Goal: Task Accomplishment & Management: Complete application form

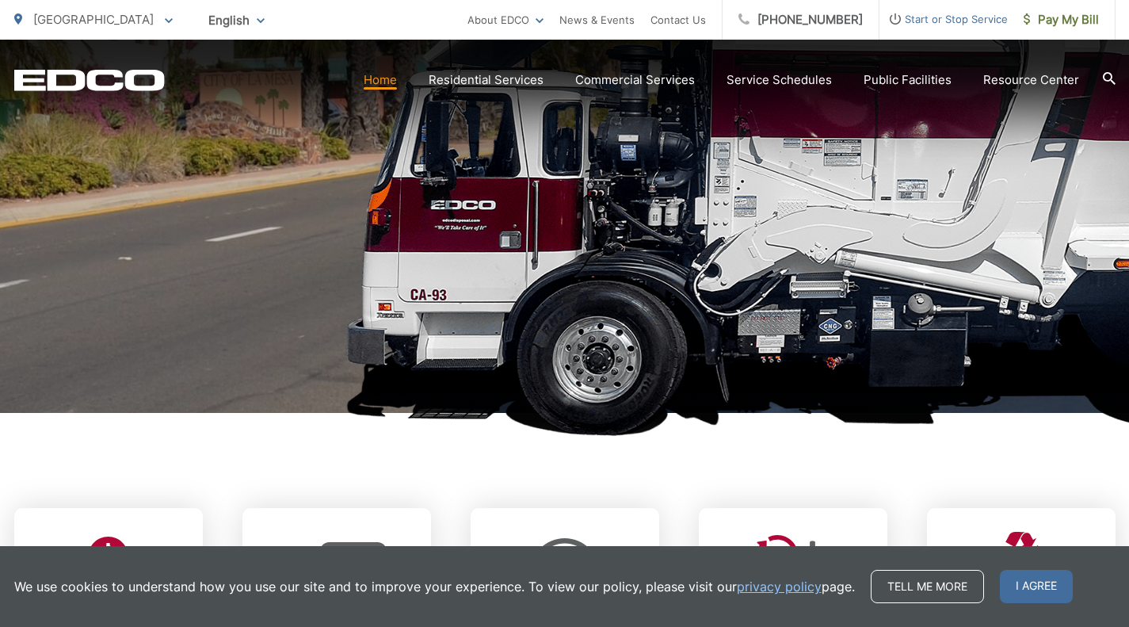
scroll to position [281, 0]
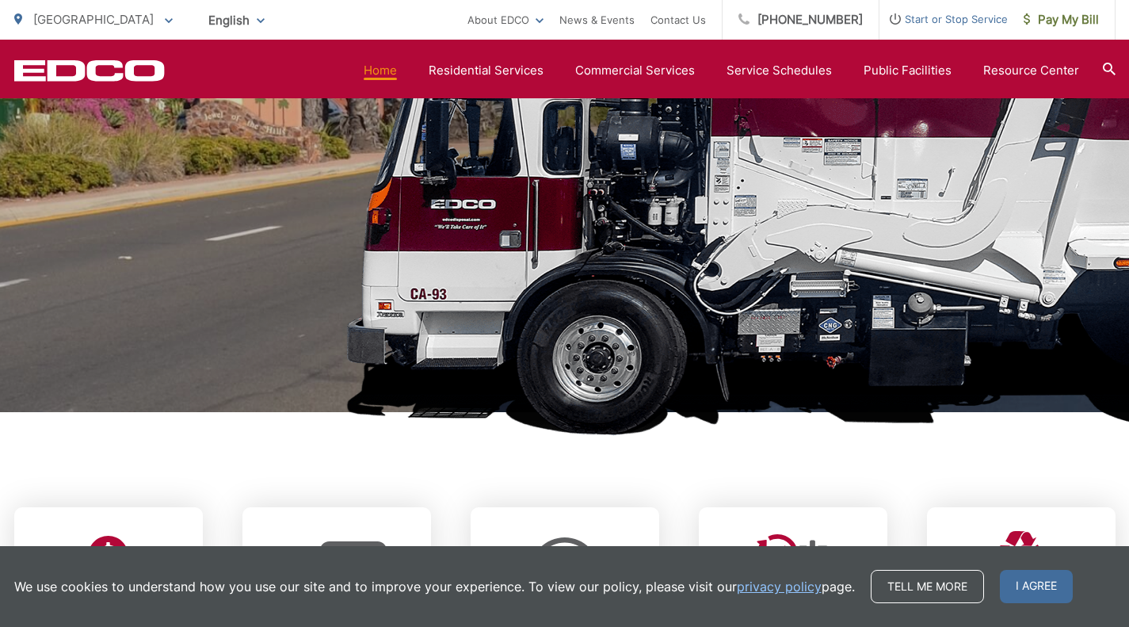
click at [828, 581] on span "I agree" at bounding box center [1036, 586] width 73 height 33
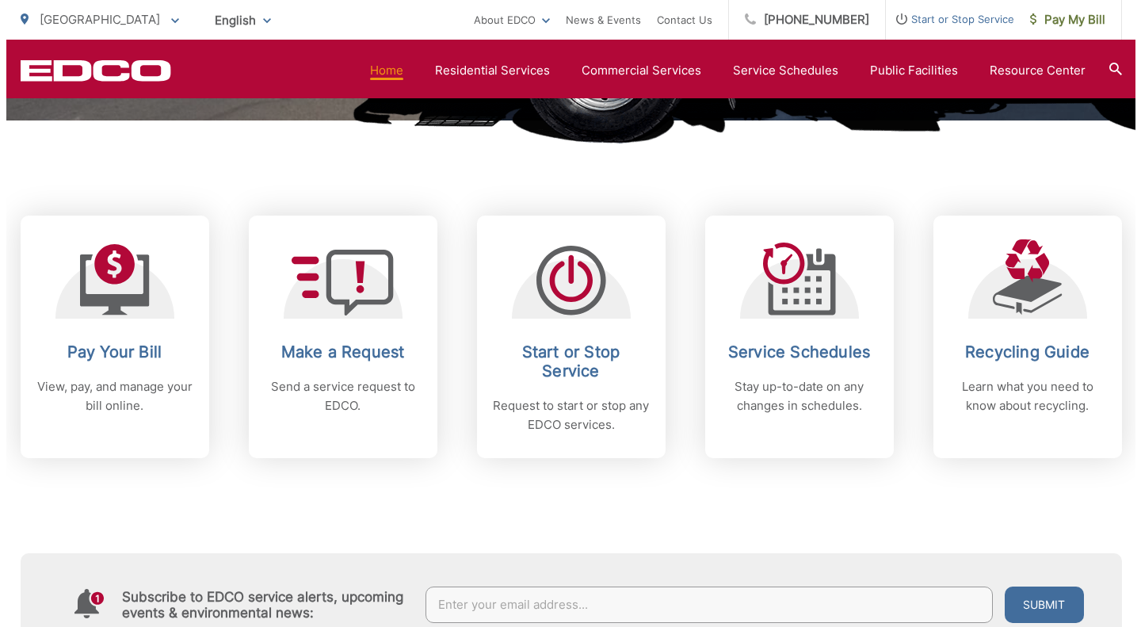
scroll to position [570, 0]
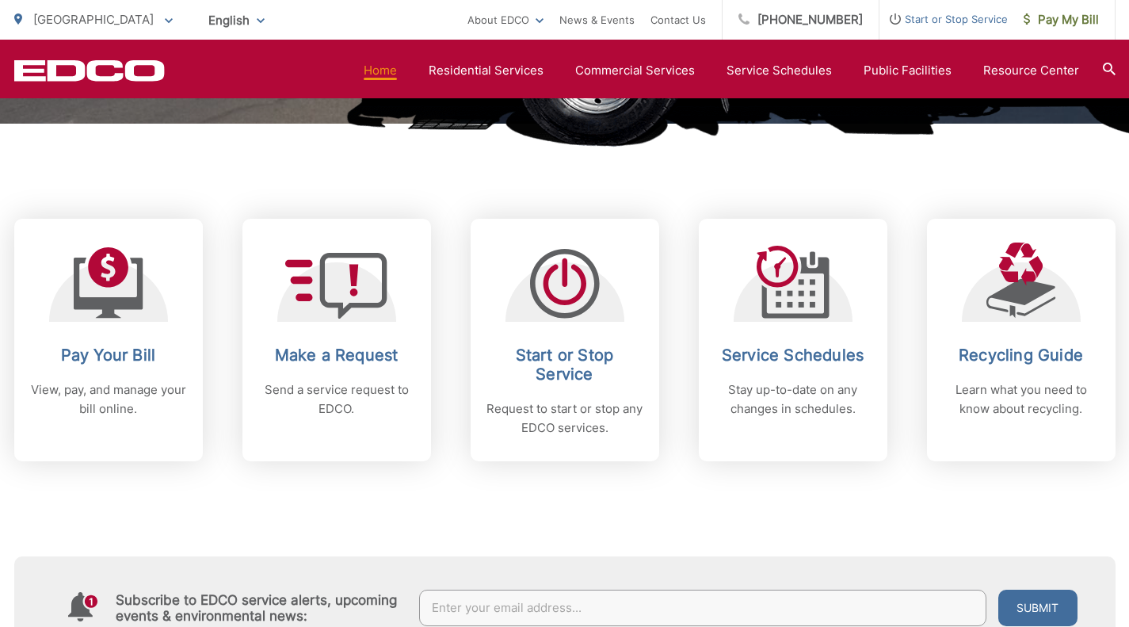
click at [567, 356] on h2 "Start or Stop Service" at bounding box center [565, 365] width 157 height 38
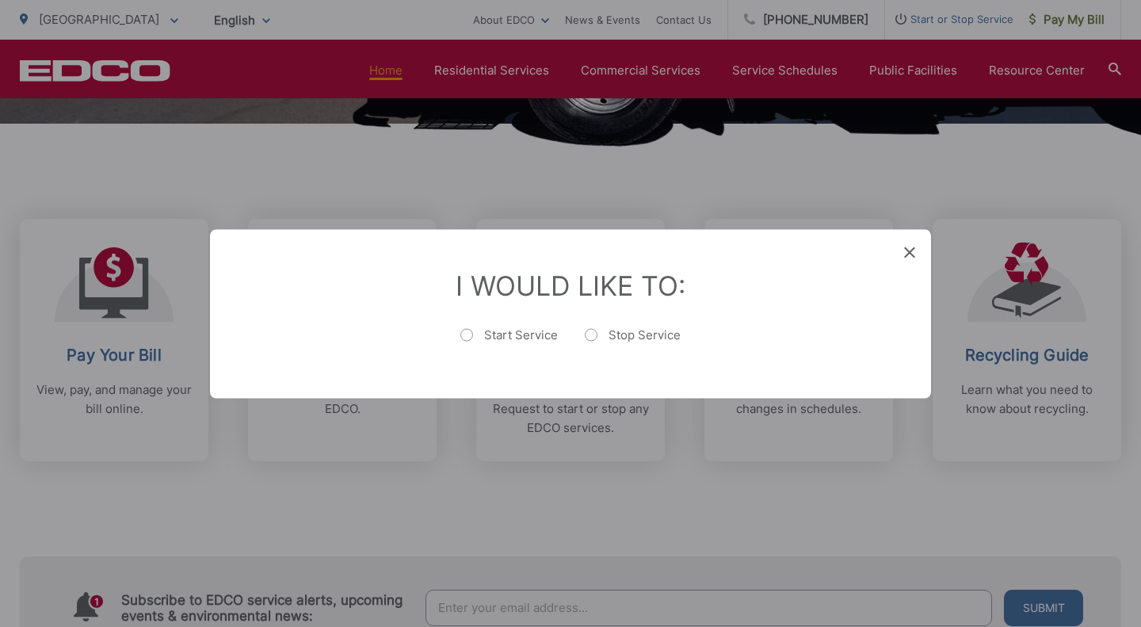
click at [591, 331] on label "Stop Service" at bounding box center [633, 343] width 96 height 32
radio input "true"
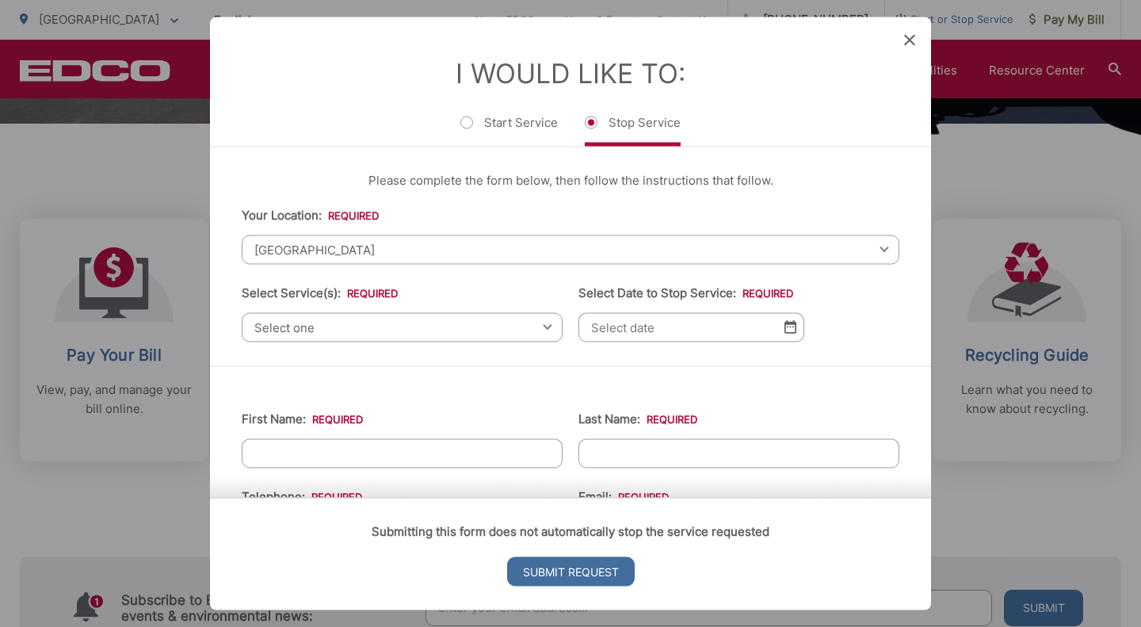
click at [428, 254] on span "[GEOGRAPHIC_DATA]" at bounding box center [571, 249] width 658 height 29
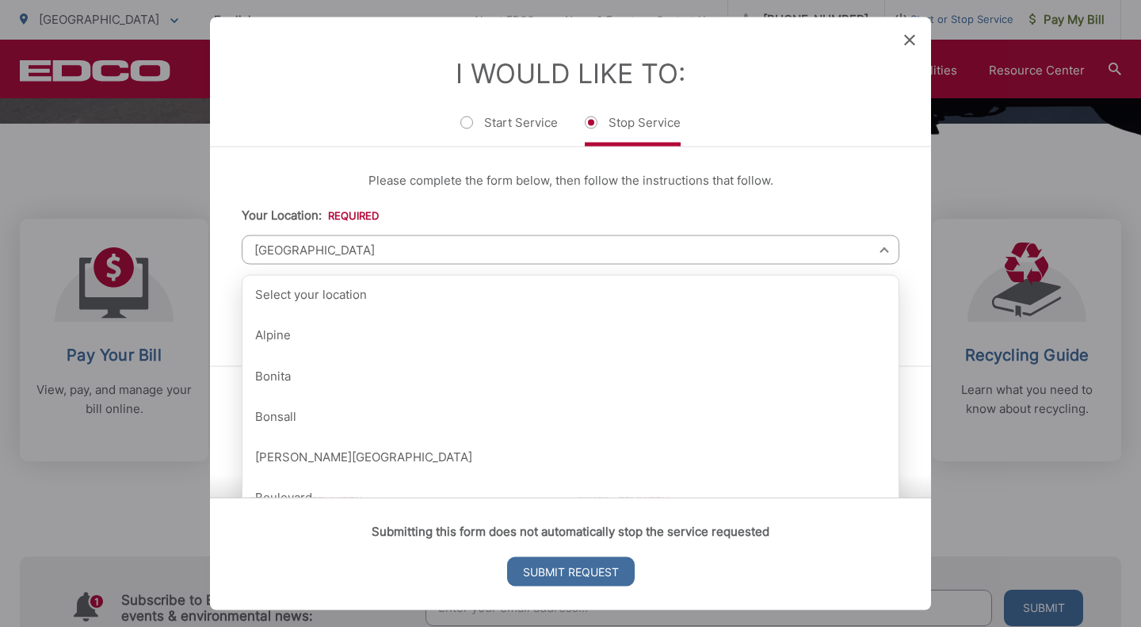
click at [428, 254] on span "[GEOGRAPHIC_DATA]" at bounding box center [571, 249] width 658 height 29
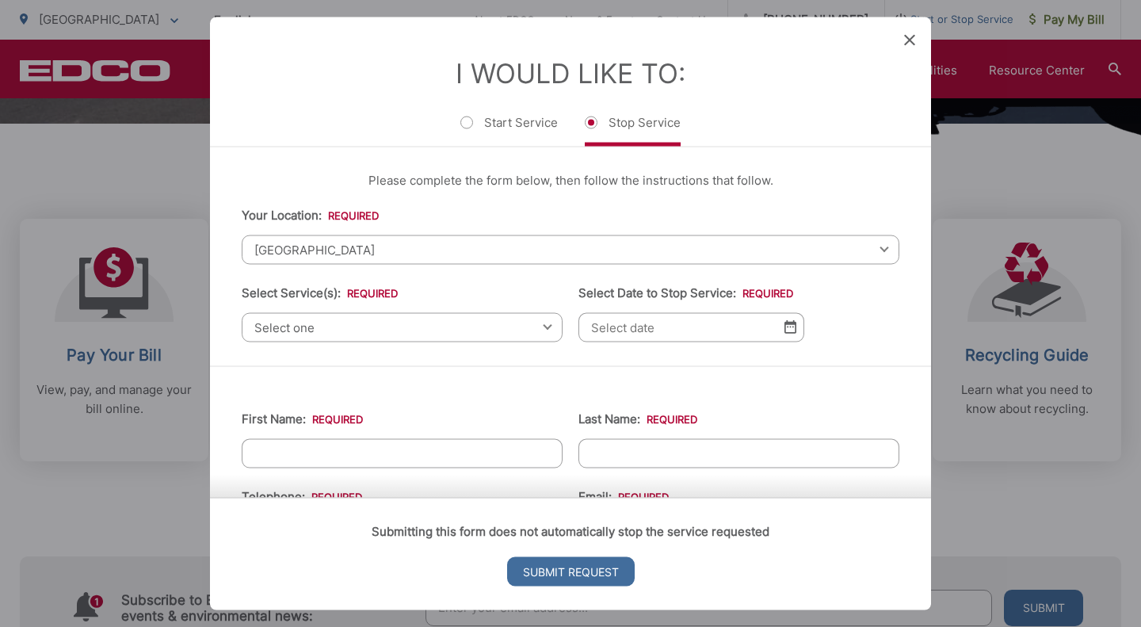
click at [828, 252] on span "[GEOGRAPHIC_DATA]" at bounding box center [571, 249] width 658 height 29
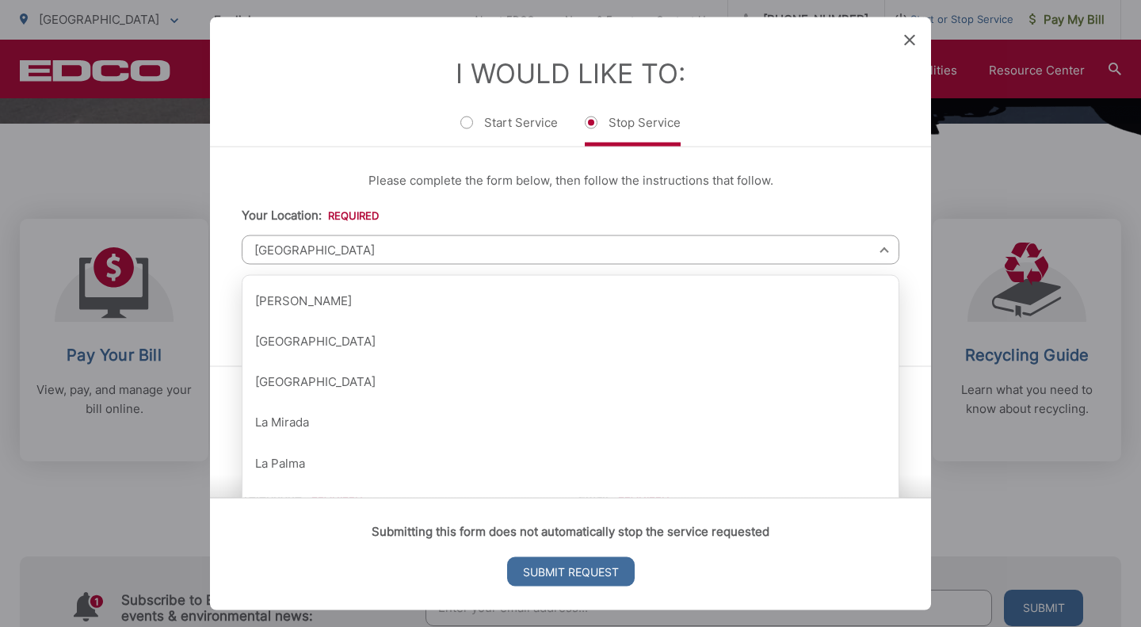
scroll to position [969, 0]
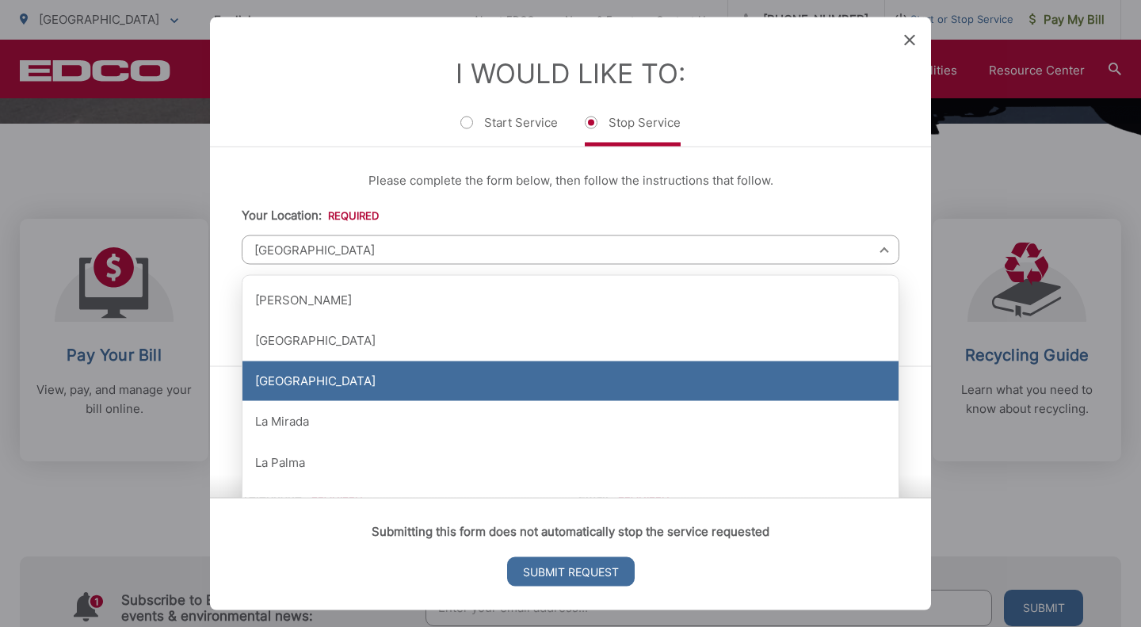
click at [771, 378] on div "[GEOGRAPHIC_DATA]" at bounding box center [571, 381] width 656 height 40
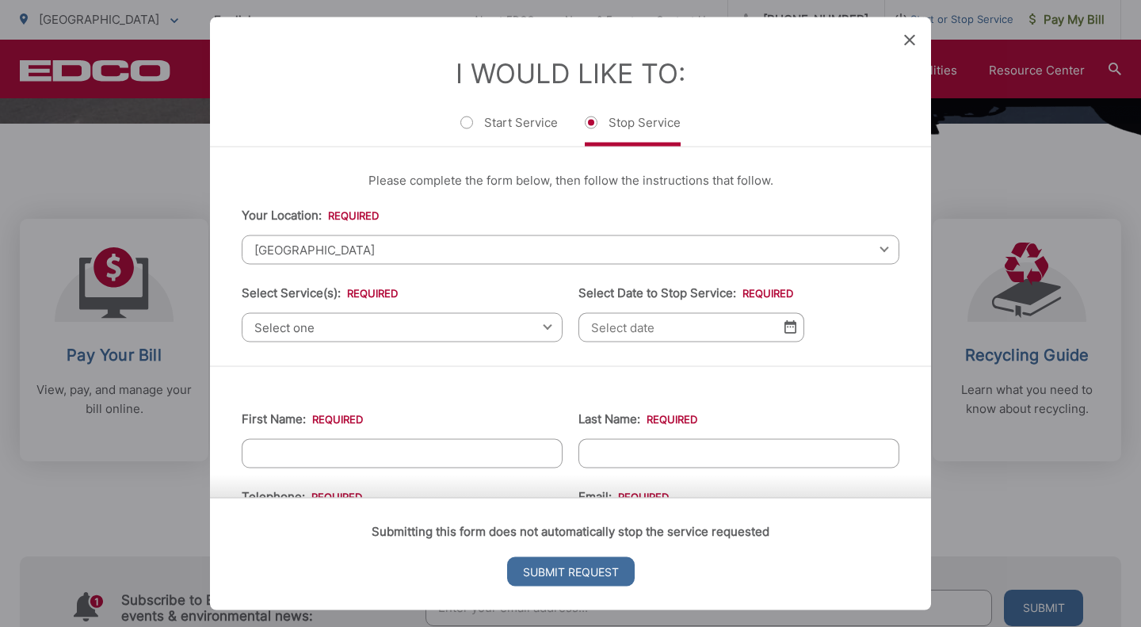
click at [410, 327] on span "Select one" at bounding box center [402, 326] width 321 height 29
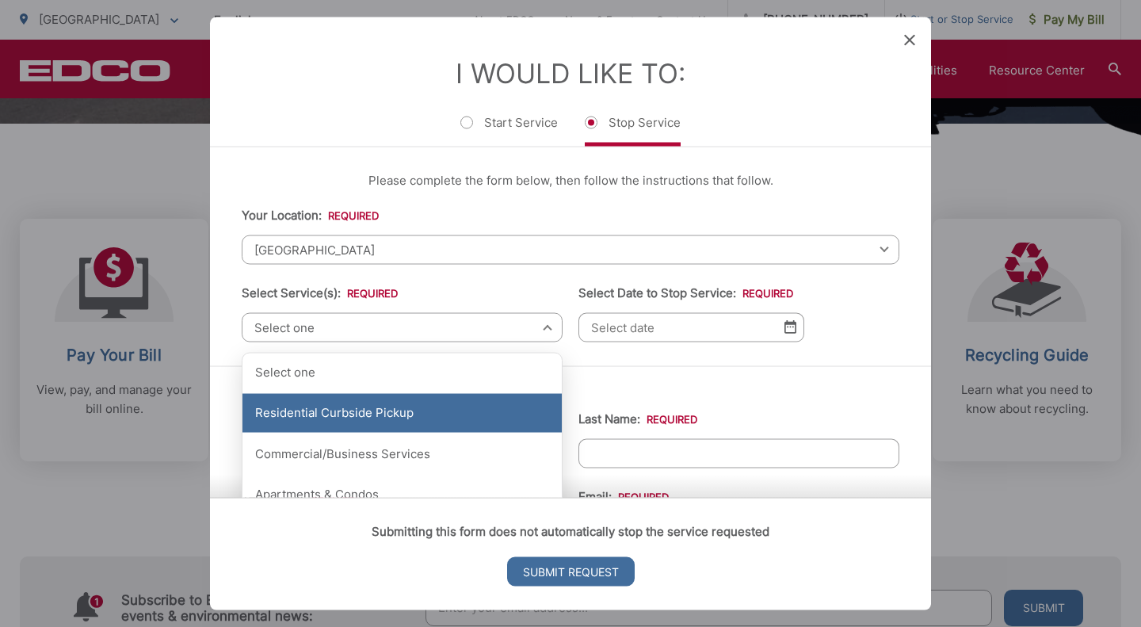
click at [384, 411] on div "Residential Curbside Pickup" at bounding box center [402, 413] width 319 height 40
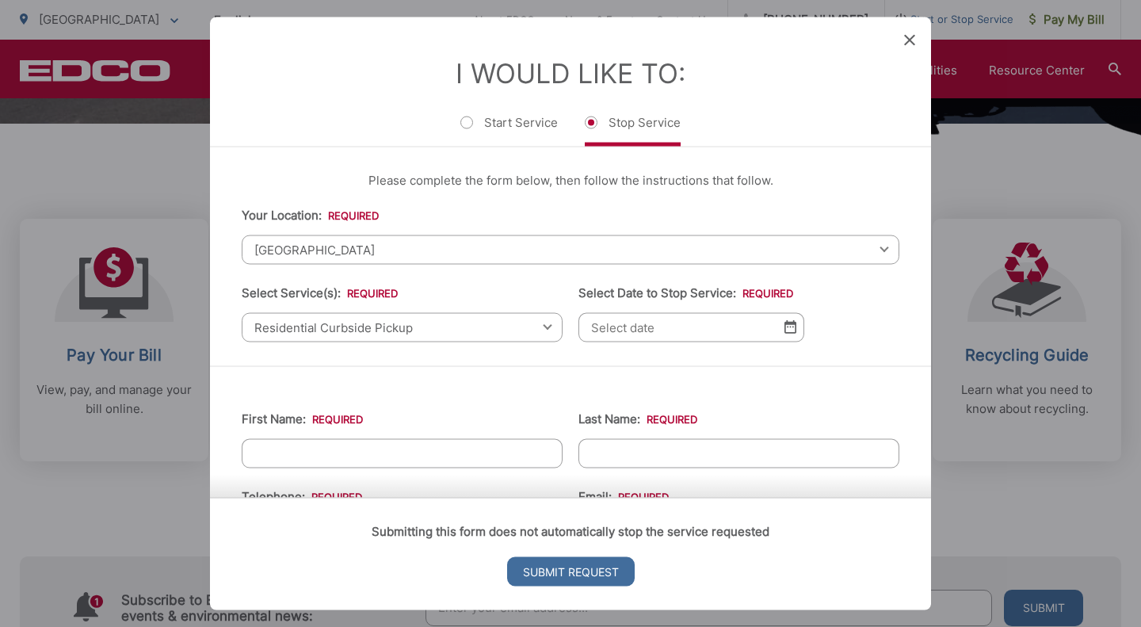
click at [693, 335] on input "Select Date to Stop Service: *" at bounding box center [692, 326] width 226 height 29
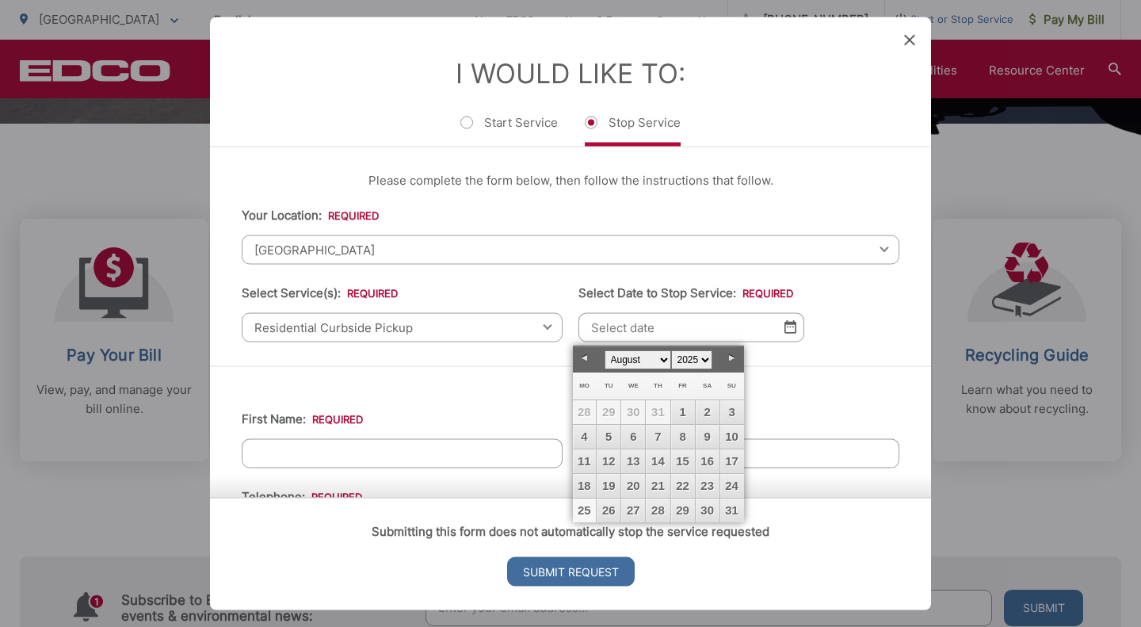
click at [590, 507] on link "25" at bounding box center [585, 511] width 24 height 24
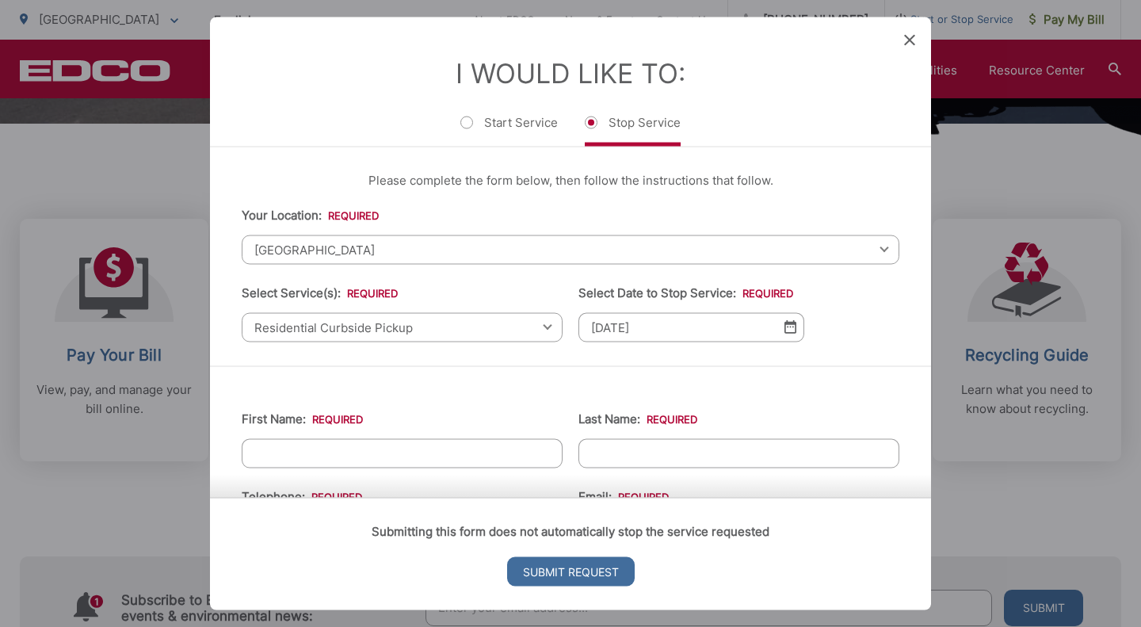
click at [783, 334] on input "08/25/2025" at bounding box center [692, 326] width 226 height 29
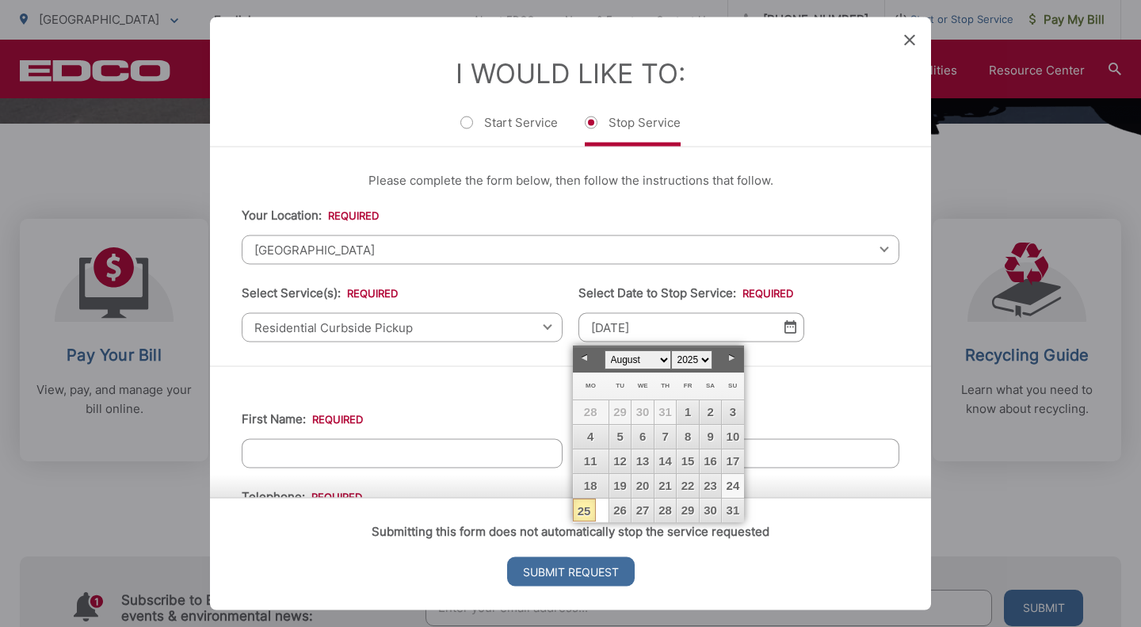
click at [737, 487] on link "24" at bounding box center [732, 486] width 21 height 24
type input "08/24/2025"
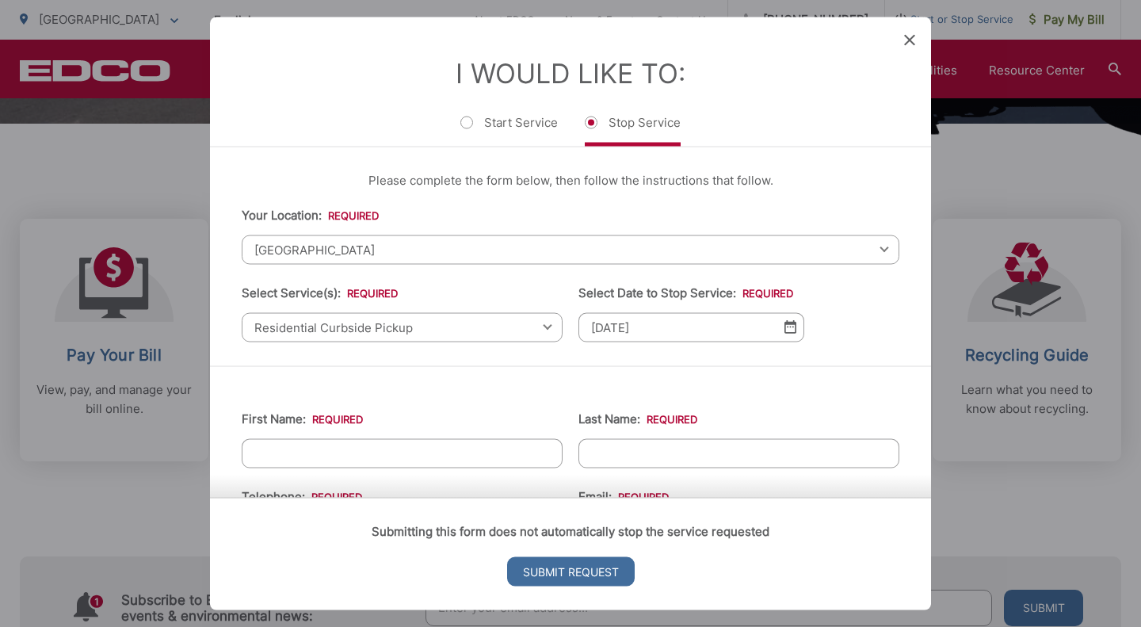
click at [402, 459] on input "First Name: *" at bounding box center [402, 452] width 321 height 29
type input "Ginger"
type input "McCalmont"
click at [482, 417] on li "First Name: * Ginger" at bounding box center [402, 438] width 321 height 59
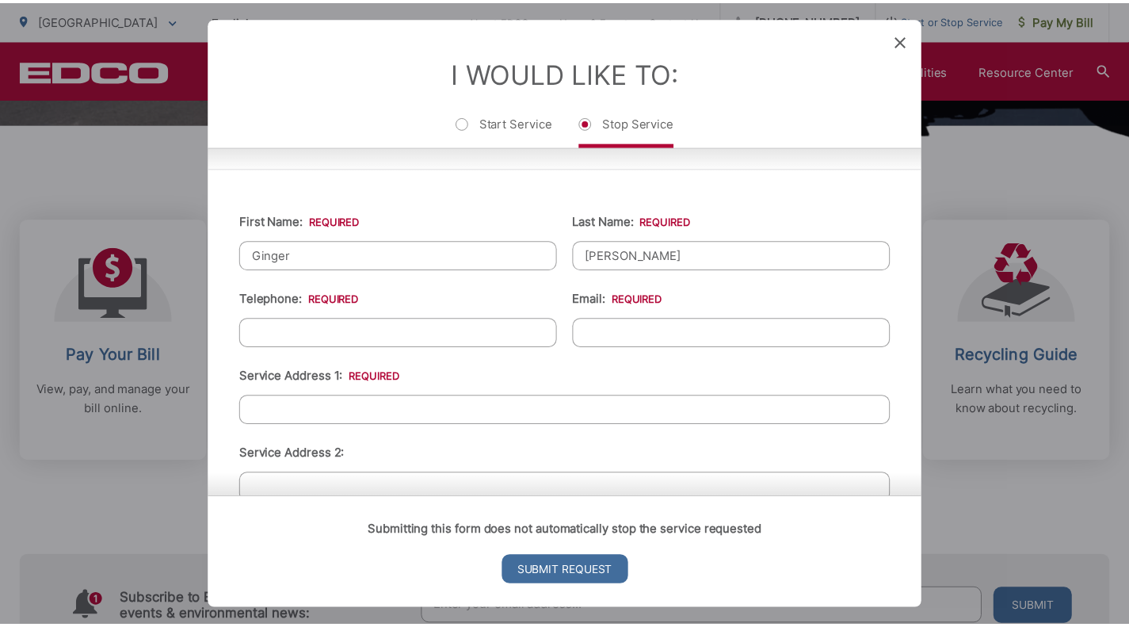
scroll to position [199, 0]
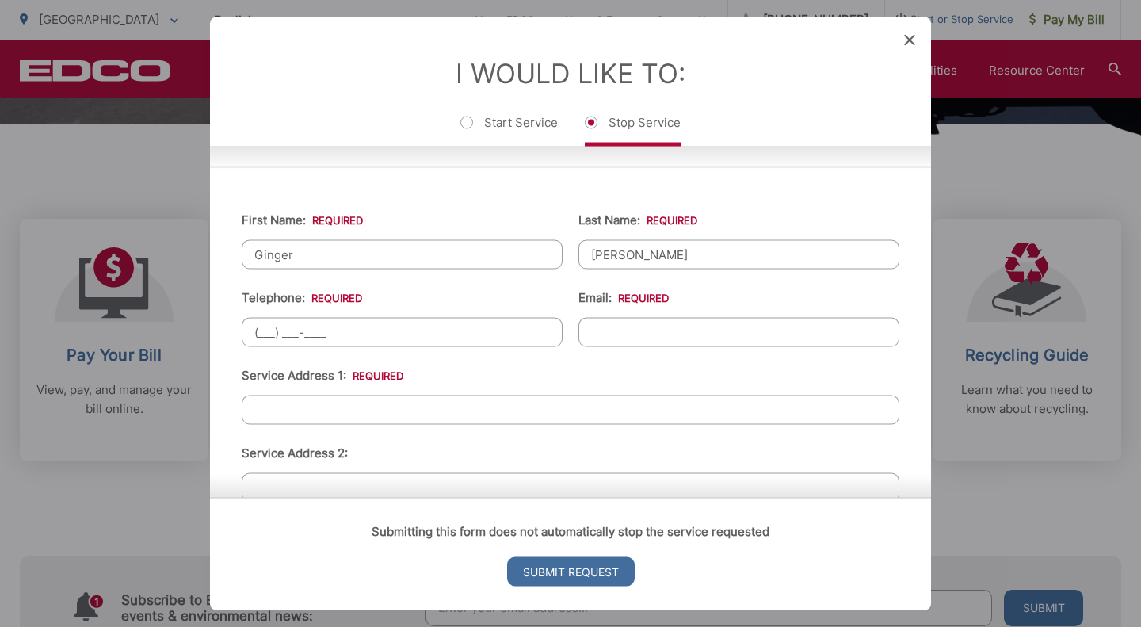
click at [360, 329] on input "(___) ___-____" at bounding box center [402, 331] width 321 height 29
type input "(619) 300-9711"
type input "gingermccalmont@gmail.com"
type input "8232 Royal Gorge Dr"
type input "[GEOGRAPHIC_DATA]"
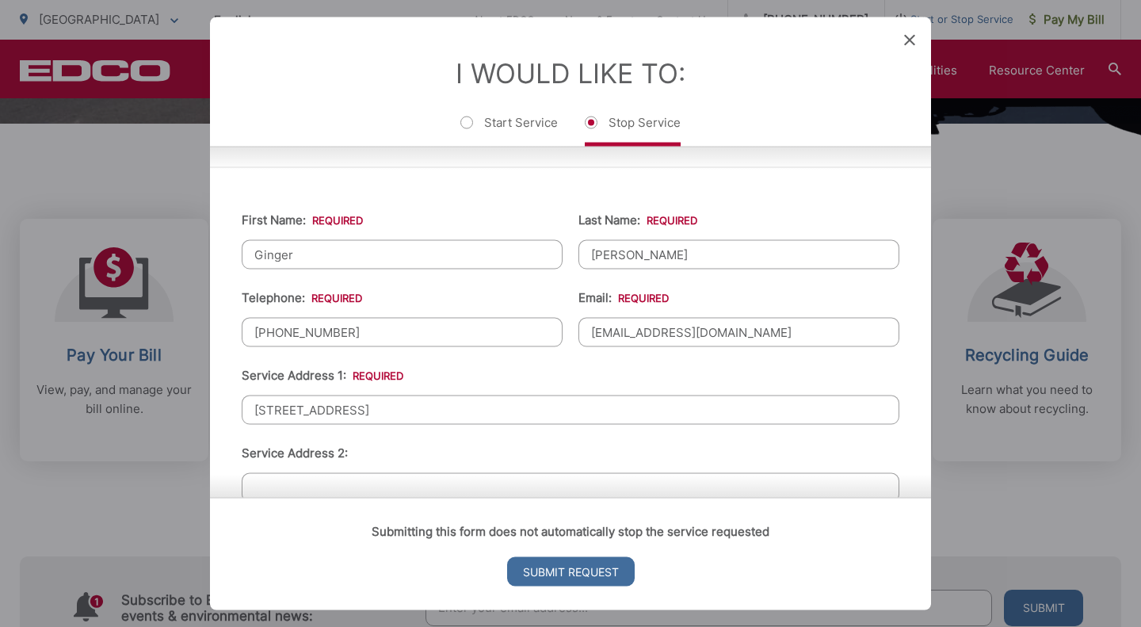
type input "92119"
drag, startPoint x: 394, startPoint y: 403, endPoint x: 97, endPoint y: 410, distance: 296.5
click at [97, 410] on div "Entry Status None In Progress Completed None None In Progress Completed I Would…" at bounding box center [570, 313] width 1141 height 627
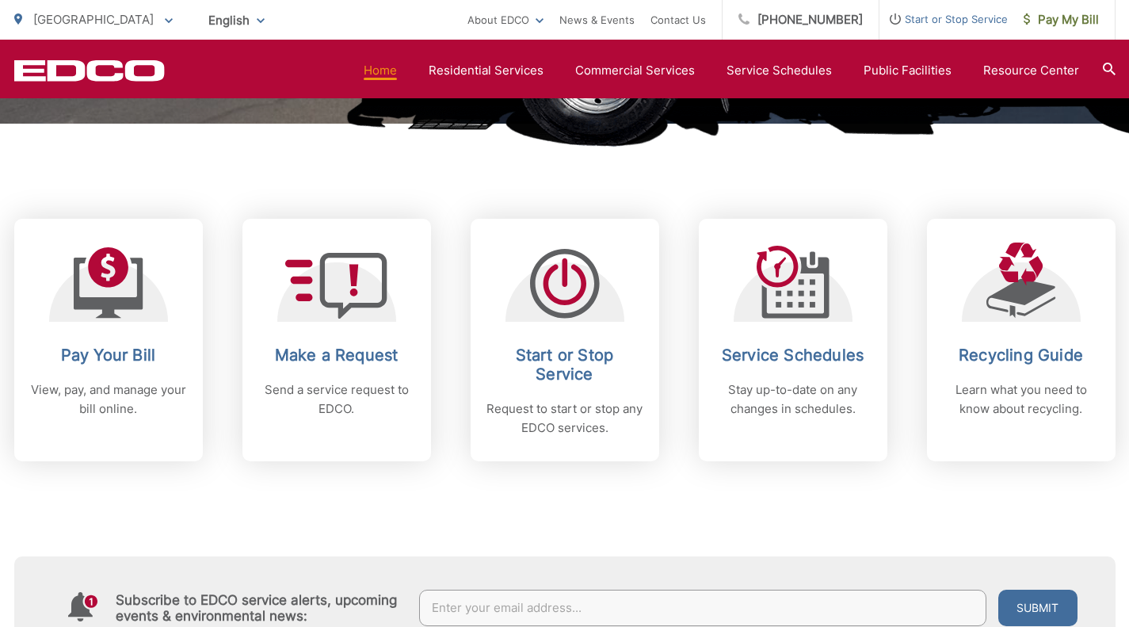
click at [460, 529] on div "Subscribe to EDCO service alerts, upcoming events & environmental news: Submit" at bounding box center [565, 559] width 1102 height 197
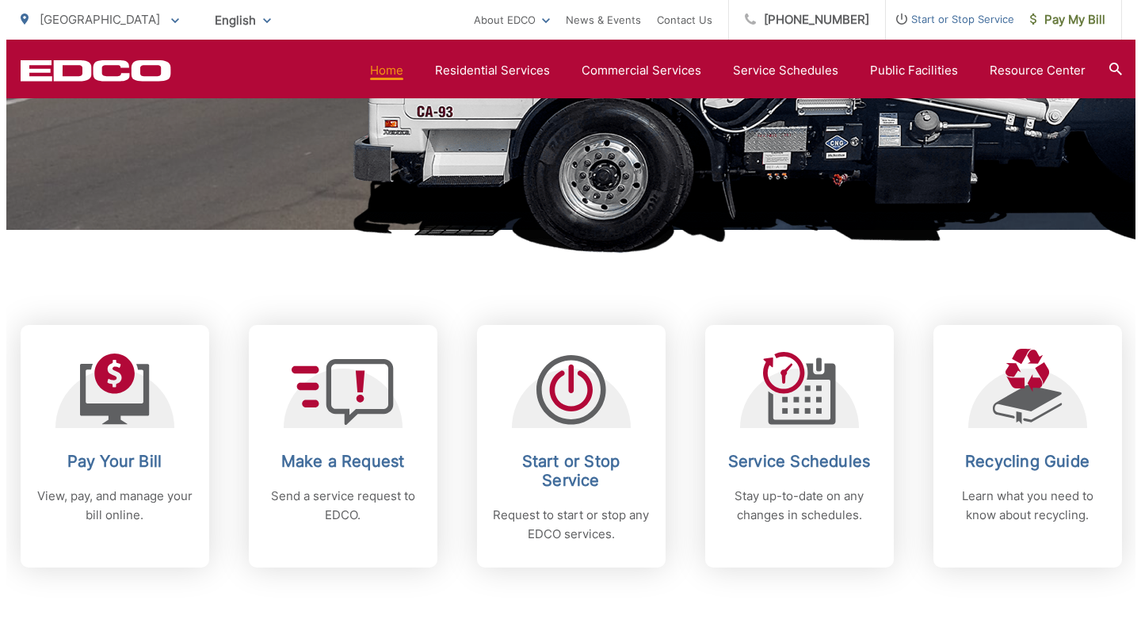
scroll to position [464, 0]
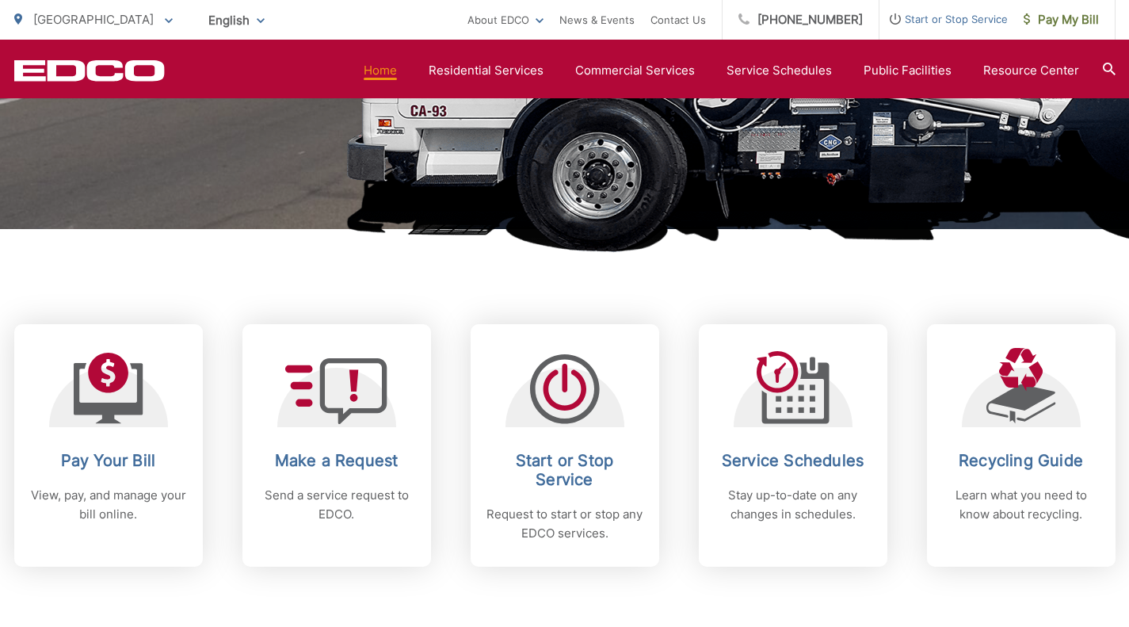
click at [569, 396] on icon at bounding box center [565, 389] width 70 height 70
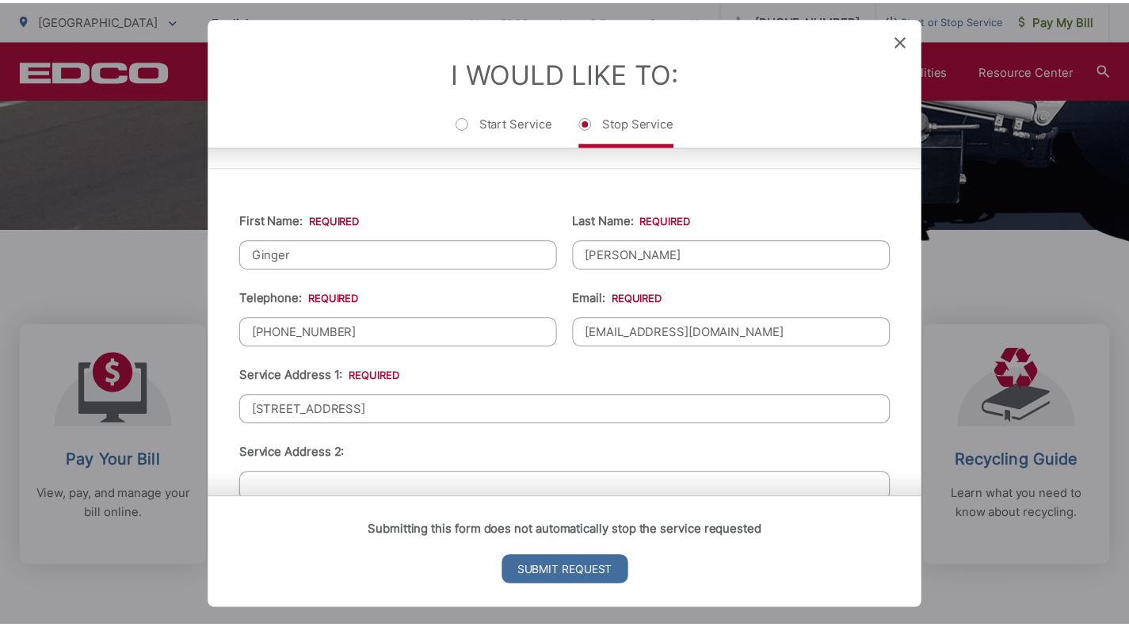
scroll to position [383, 0]
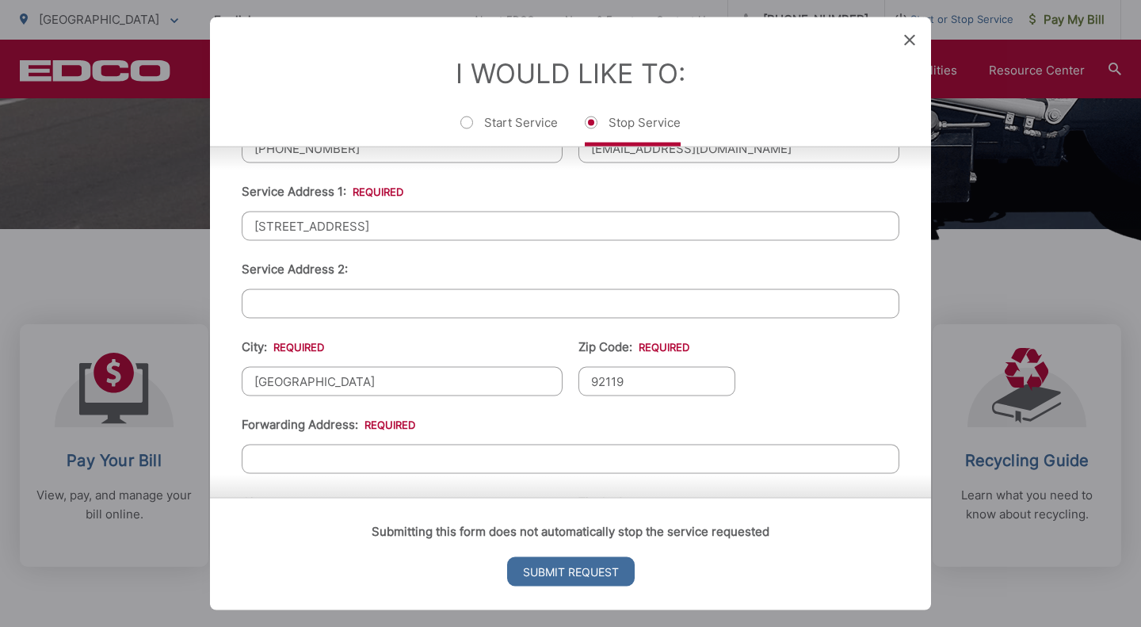
drag, startPoint x: 421, startPoint y: 227, endPoint x: 171, endPoint y: 230, distance: 249.7
click at [171, 230] on div "Entry Status None In Progress Completed None None In Progress Completed I Would…" at bounding box center [570, 313] width 1141 height 627
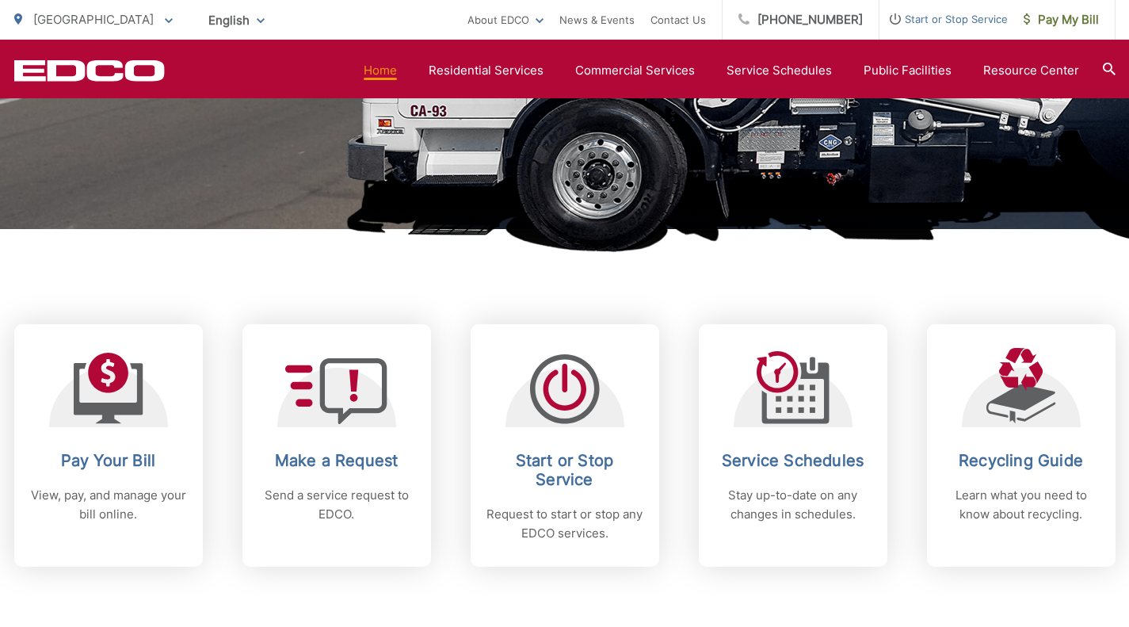
click at [577, 449] on span "Start or Stop Service Request to start or stop any EDCO services." at bounding box center [565, 445] width 189 height 243
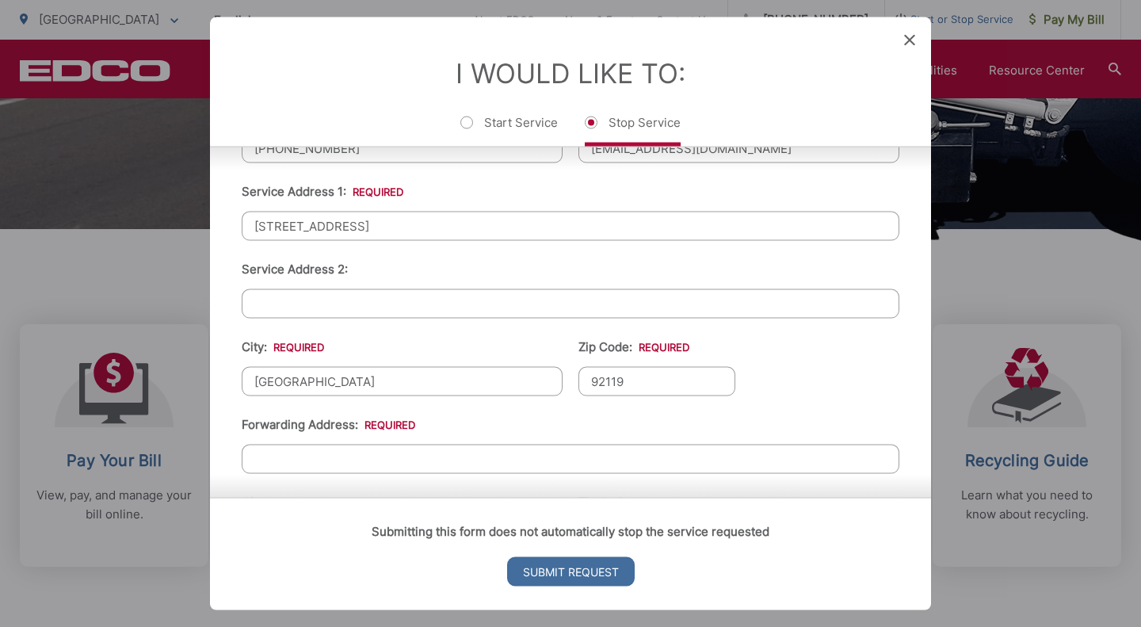
click at [559, 224] on input "8232 Royal Gorge Dr" at bounding box center [571, 225] width 658 height 29
type input "8"
type input "9779 Alto Drive"
click at [346, 296] on input "Service Address 2:" at bounding box center [571, 302] width 658 height 29
type input "Unit B"
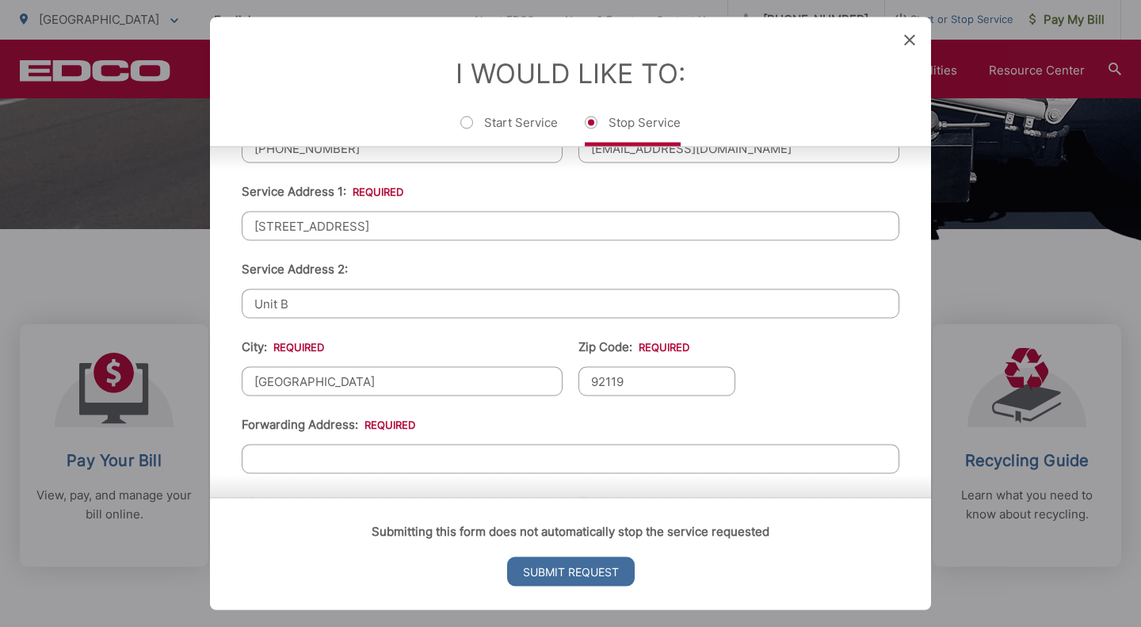
drag, startPoint x: 328, startPoint y: 386, endPoint x: 172, endPoint y: 386, distance: 156.1
click at [172, 386] on div "Entry Status None In Progress Completed None None In Progress Completed I Would…" at bounding box center [570, 313] width 1141 height 627
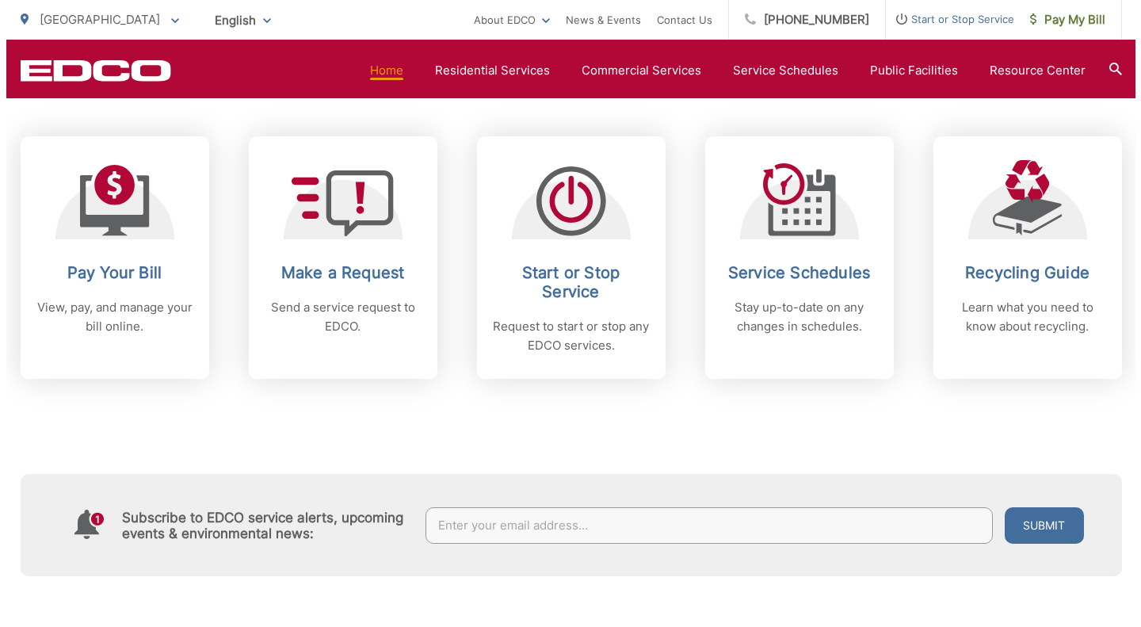
scroll to position [651, 0]
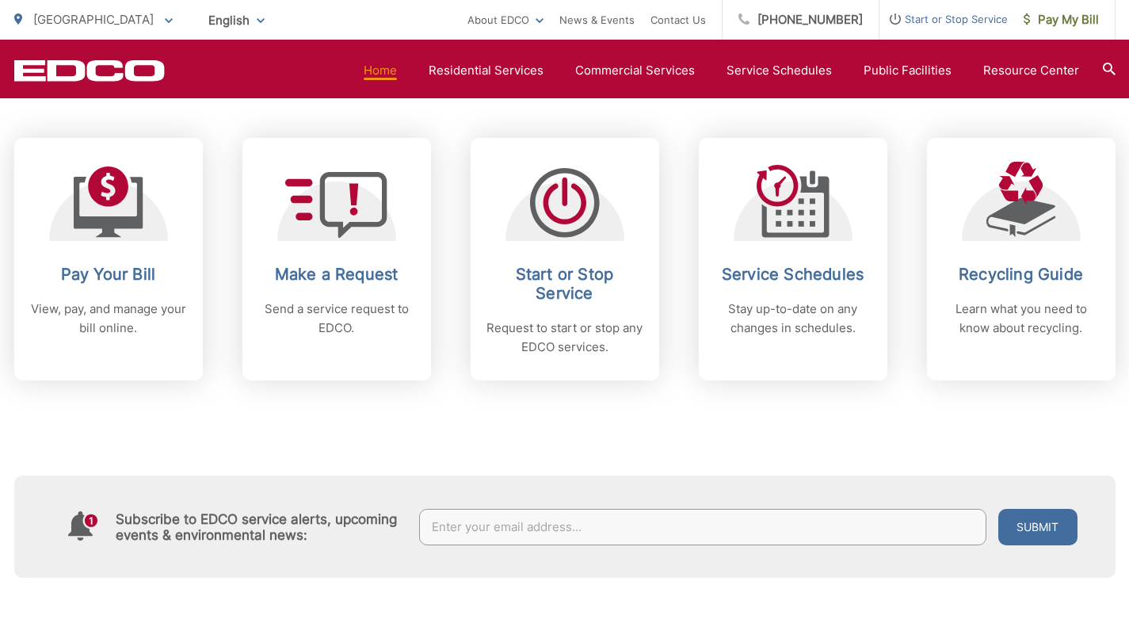
click at [563, 278] on h2 "Start or Stop Service" at bounding box center [565, 284] width 157 height 38
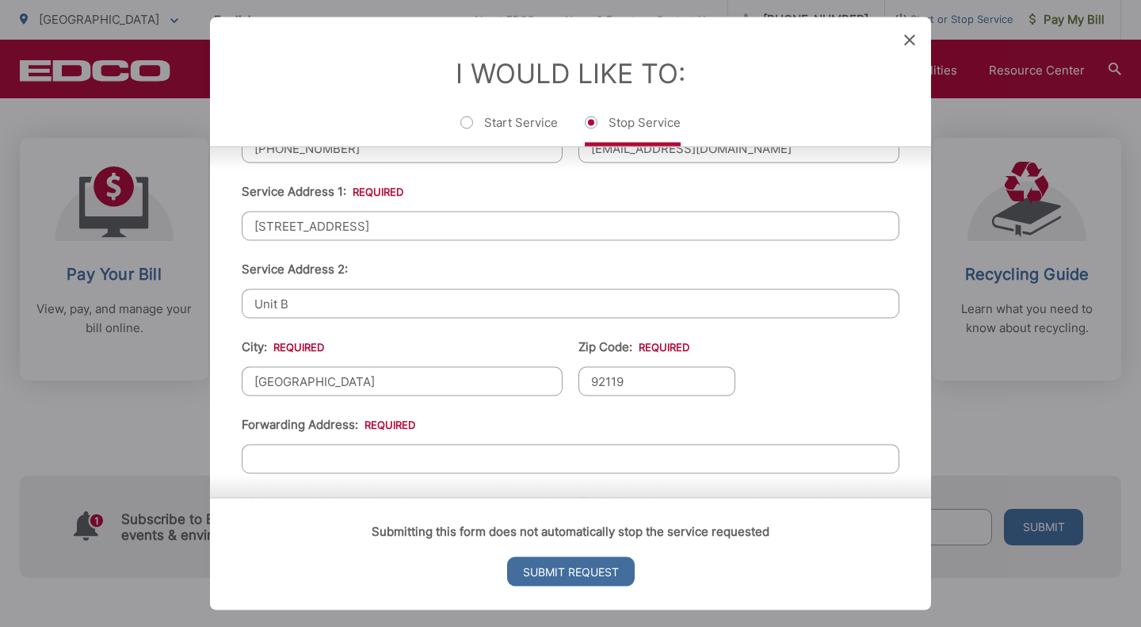
click at [394, 385] on input "[GEOGRAPHIC_DATA]" at bounding box center [402, 380] width 321 height 29
type input "S"
type input "La Mesa"
type input "91941"
click at [828, 380] on ul "First Name: * Ginger Last Name: * McCalmont Telephone: * (619) 300-9711 Email: …" at bounding box center [571, 392] width 658 height 770
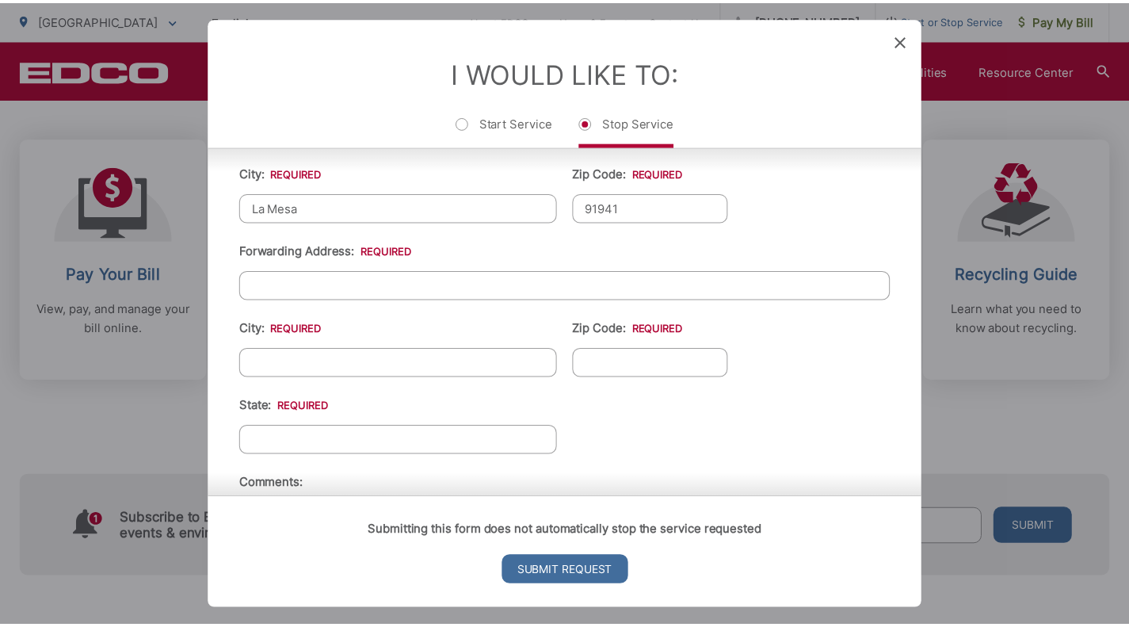
scroll to position [685, 0]
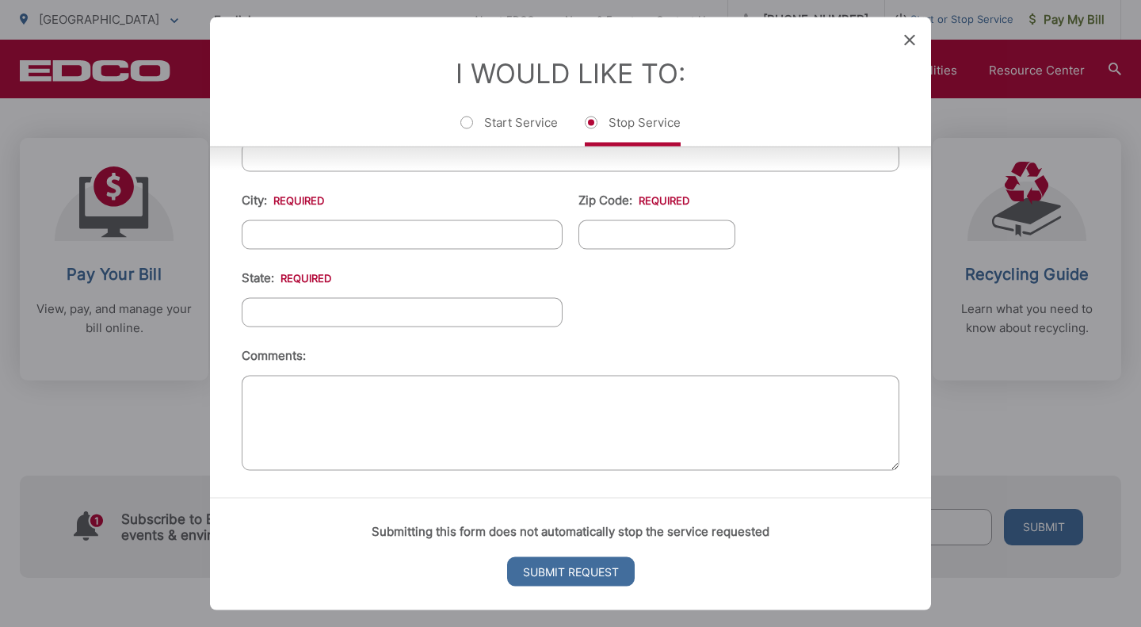
click at [828, 42] on icon at bounding box center [909, 39] width 11 height 11
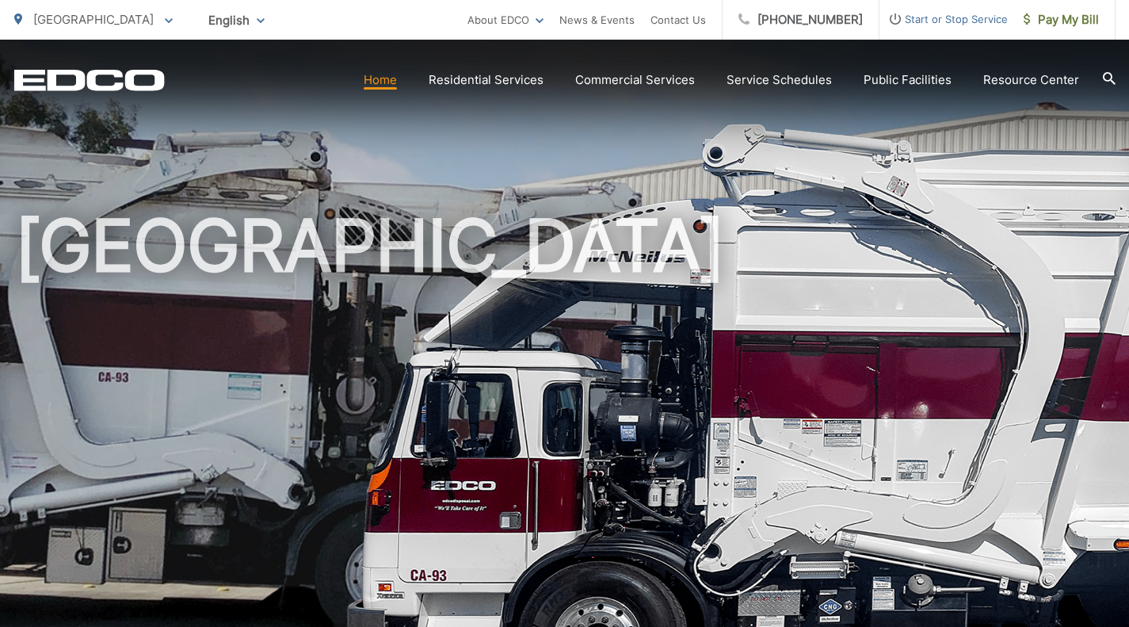
click at [1092, 23] on span "Pay My Bill" at bounding box center [1061, 19] width 75 height 19
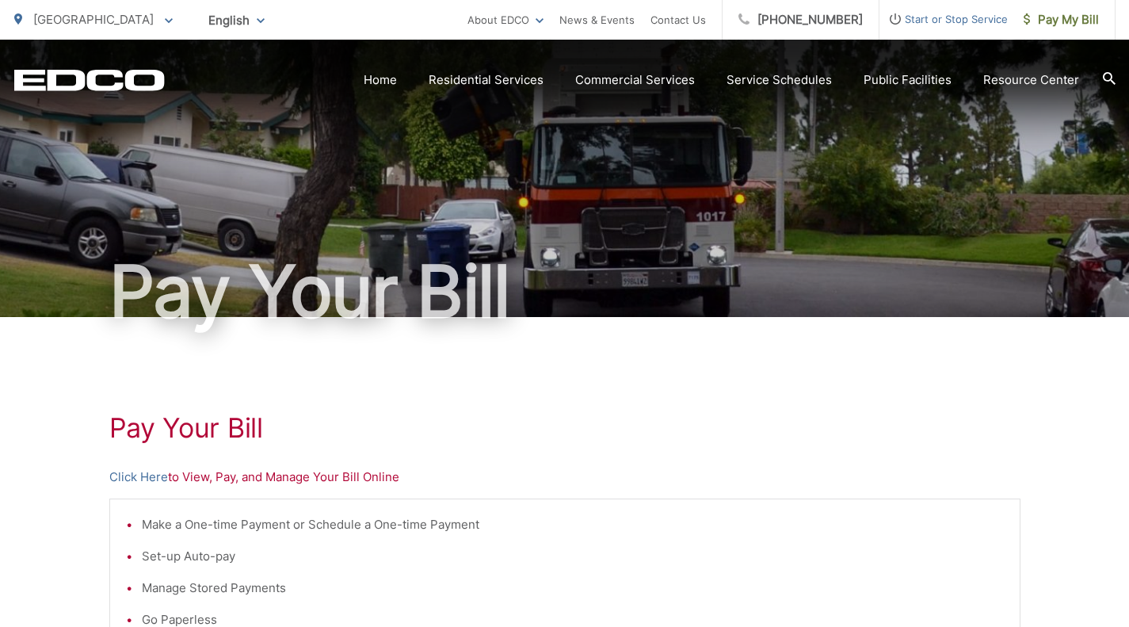
click at [396, 84] on link "Home" at bounding box center [380, 80] width 33 height 19
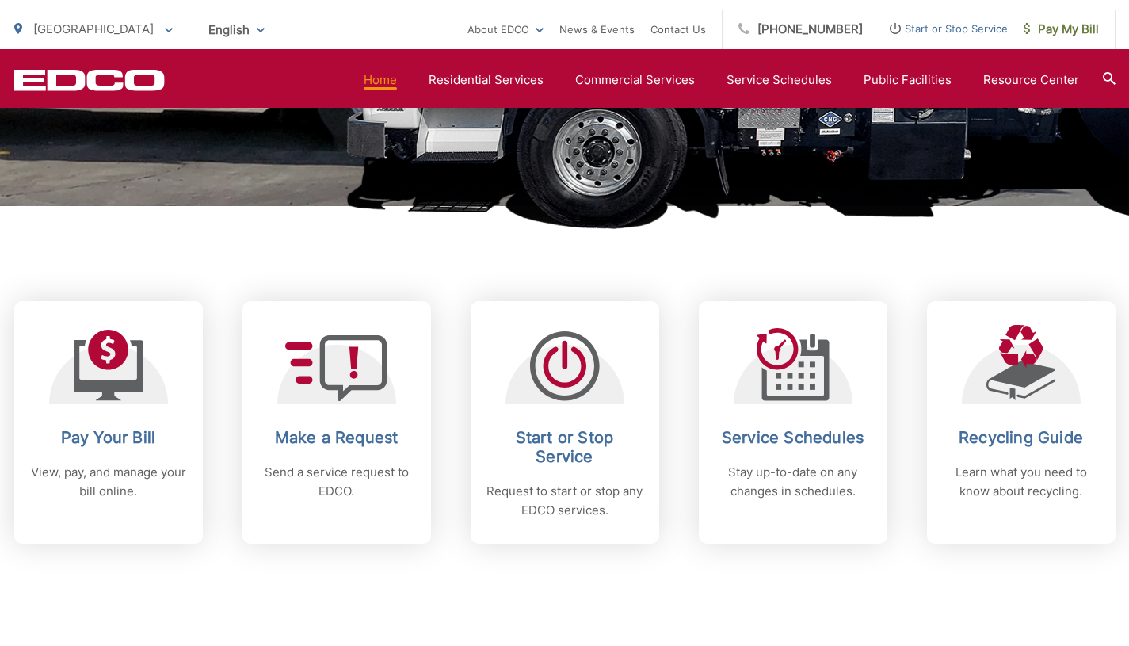
scroll to position [494, 0]
